Goal: Find contact information: Find contact information

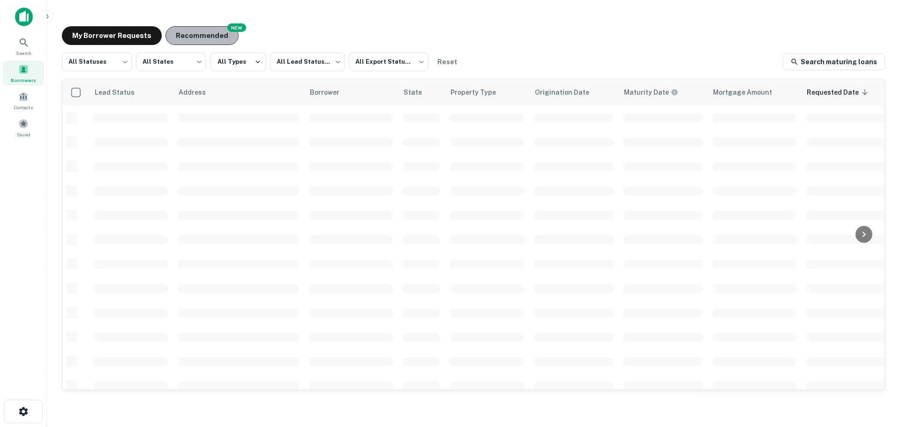
click at [190, 39] on button "Recommended" at bounding box center [201, 35] width 73 height 19
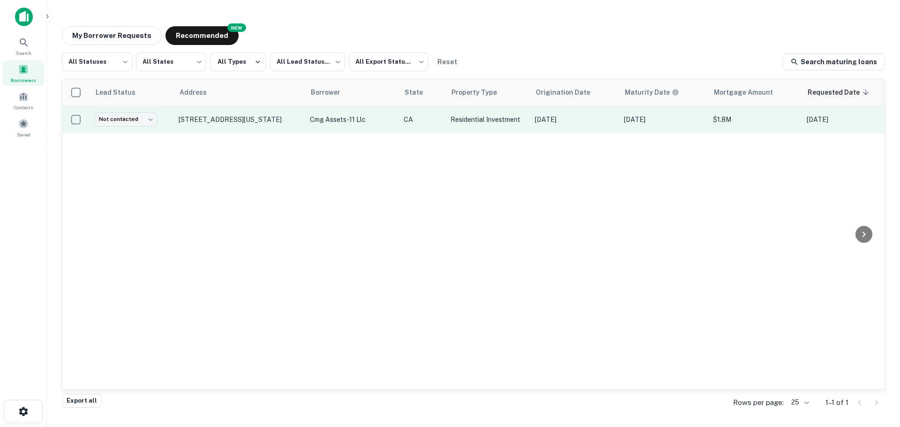
click at [345, 117] on p "cmg assets-11 llc" at bounding box center [352, 119] width 84 height 10
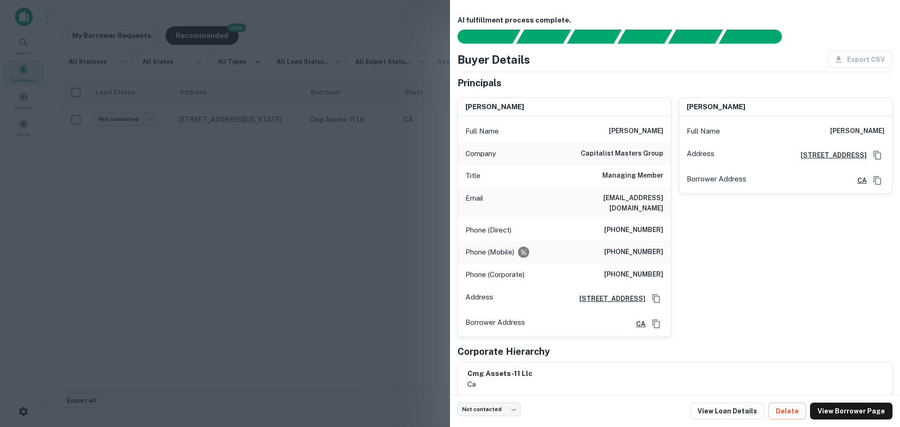
drag, startPoint x: 593, startPoint y: 128, endPoint x: 666, endPoint y: 134, distance: 73.4
click at [666, 134] on div "Full Name [PERSON_NAME]" at bounding box center [564, 131] width 213 height 23
copy h6 "[PERSON_NAME]"
click at [323, 167] on div at bounding box center [450, 213] width 900 height 427
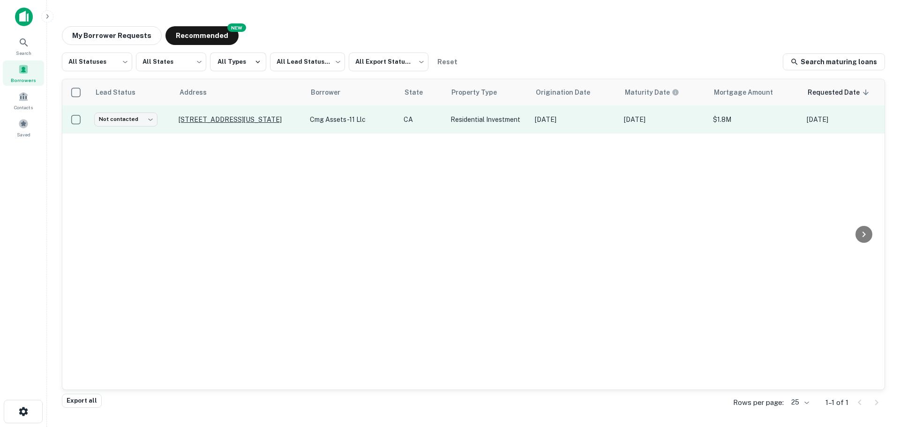
click at [196, 123] on p "[STREET_ADDRESS][US_STATE]" at bounding box center [240, 119] width 122 height 8
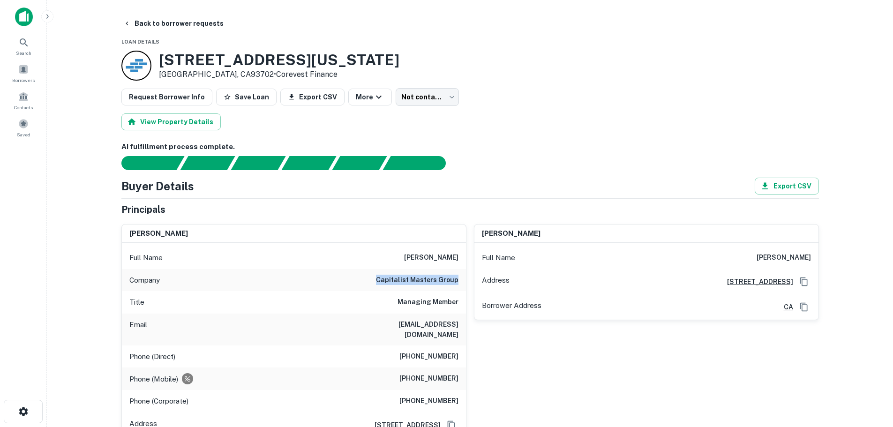
drag, startPoint x: 376, startPoint y: 279, endPoint x: 461, endPoint y: 278, distance: 85.3
click at [461, 278] on div "Company capitalist masters group" at bounding box center [294, 280] width 344 height 23
copy h6 "capitalist masters group"
drag, startPoint x: 348, startPoint y: 322, endPoint x: 459, endPoint y: 336, distance: 112.4
click at [459, 336] on div "Email [EMAIL_ADDRESS][DOMAIN_NAME]" at bounding box center [294, 330] width 344 height 32
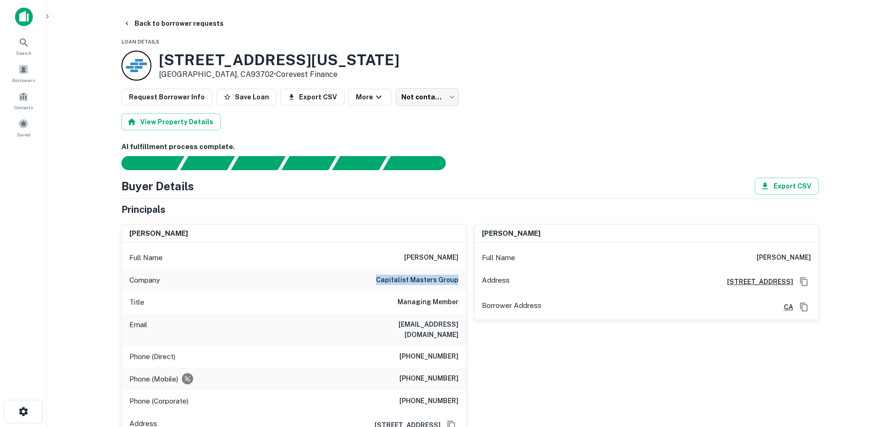
copy h6 "[EMAIL_ADDRESS][DOMAIN_NAME]"
drag, startPoint x: 381, startPoint y: 278, endPoint x: 460, endPoint y: 283, distance: 79.8
click at [460, 283] on div "Company capitalist masters group" at bounding box center [294, 280] width 344 height 23
copy h6 "capitalist masters group"
